Goal: Obtain resource: Download file/media

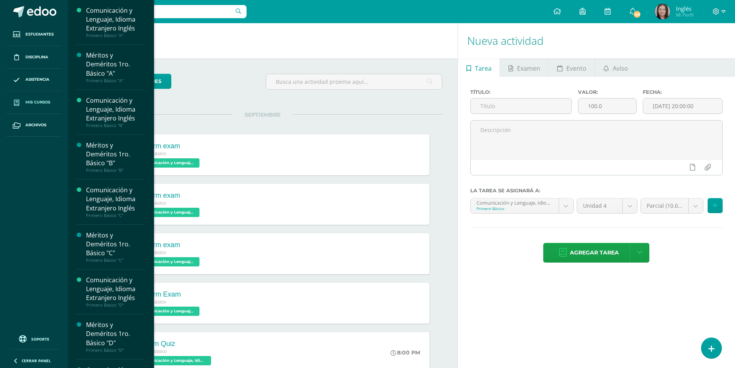
click at [44, 98] on link "Mis cursos" at bounding box center [34, 102] width 56 height 23
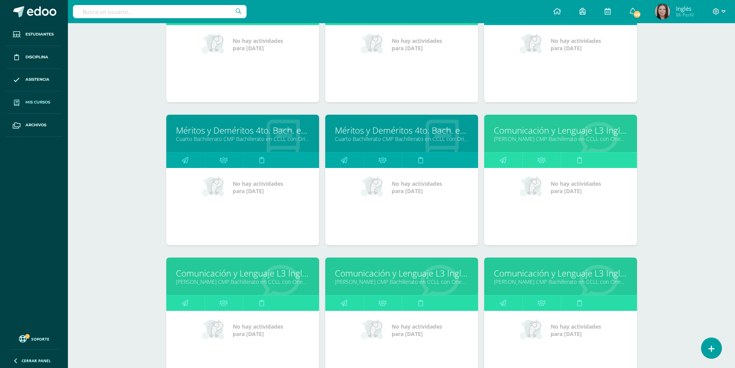
scroll to position [1537, 0]
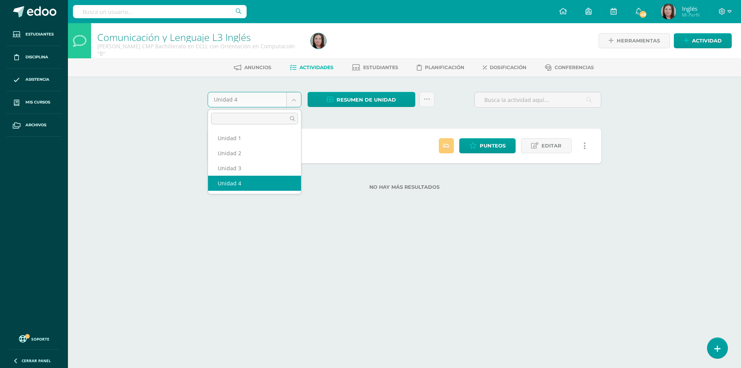
click at [276, 102] on body "Estudiantes Disciplina Asistencia Mis cursos Archivos Soporte Centro de ayuda Ú…" at bounding box center [370, 107] width 741 height 214
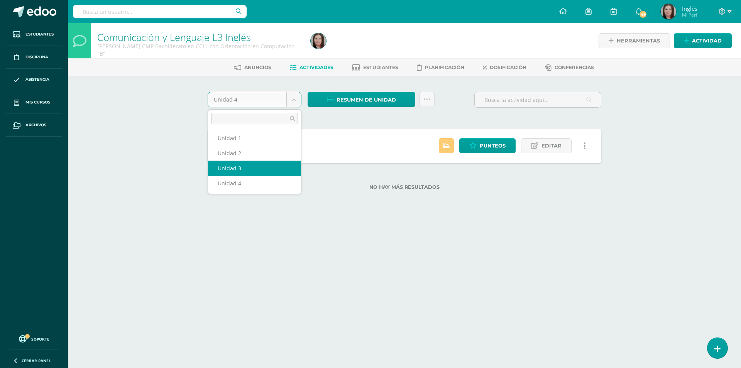
select select "Unidad 3"
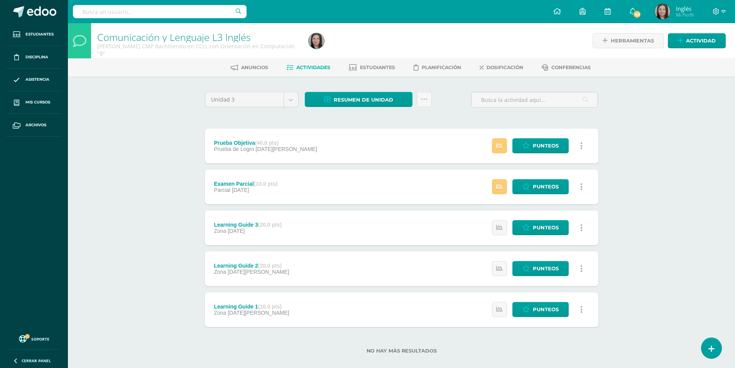
scroll to position [10, 0]
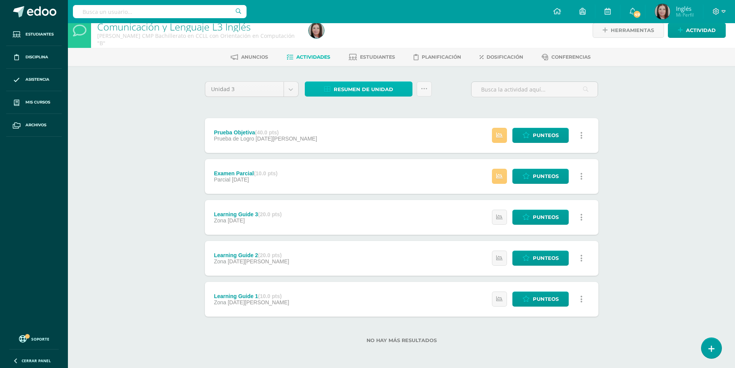
click at [375, 88] on span "Resumen de unidad" at bounding box center [363, 89] width 59 height 14
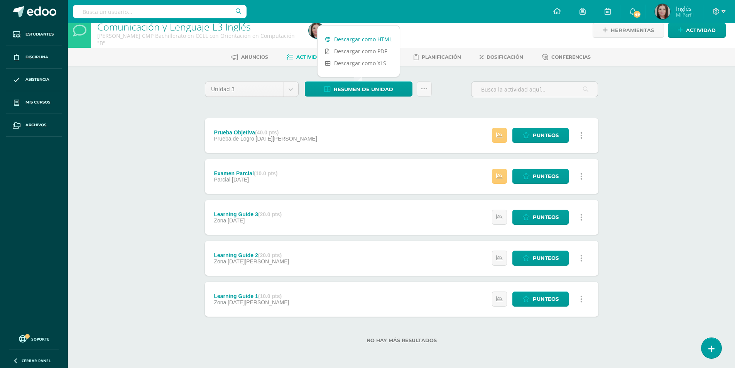
click at [379, 35] on link "Descargar como HTML" at bounding box center [358, 39] width 82 height 12
